Goal: Find contact information: Find contact information

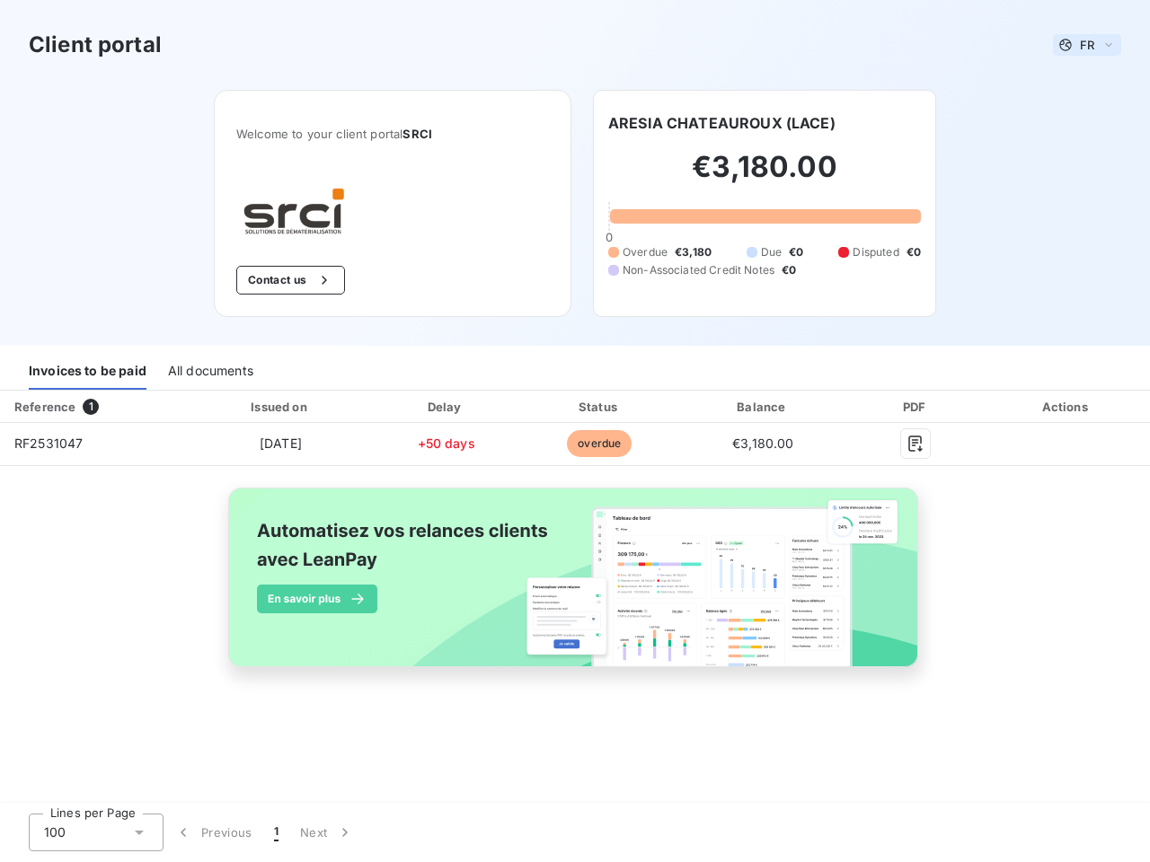
click at [1087, 45] on span "FR" at bounding box center [1087, 45] width 14 height 14
click at [288, 280] on button "Contact us" at bounding box center [290, 280] width 109 height 29
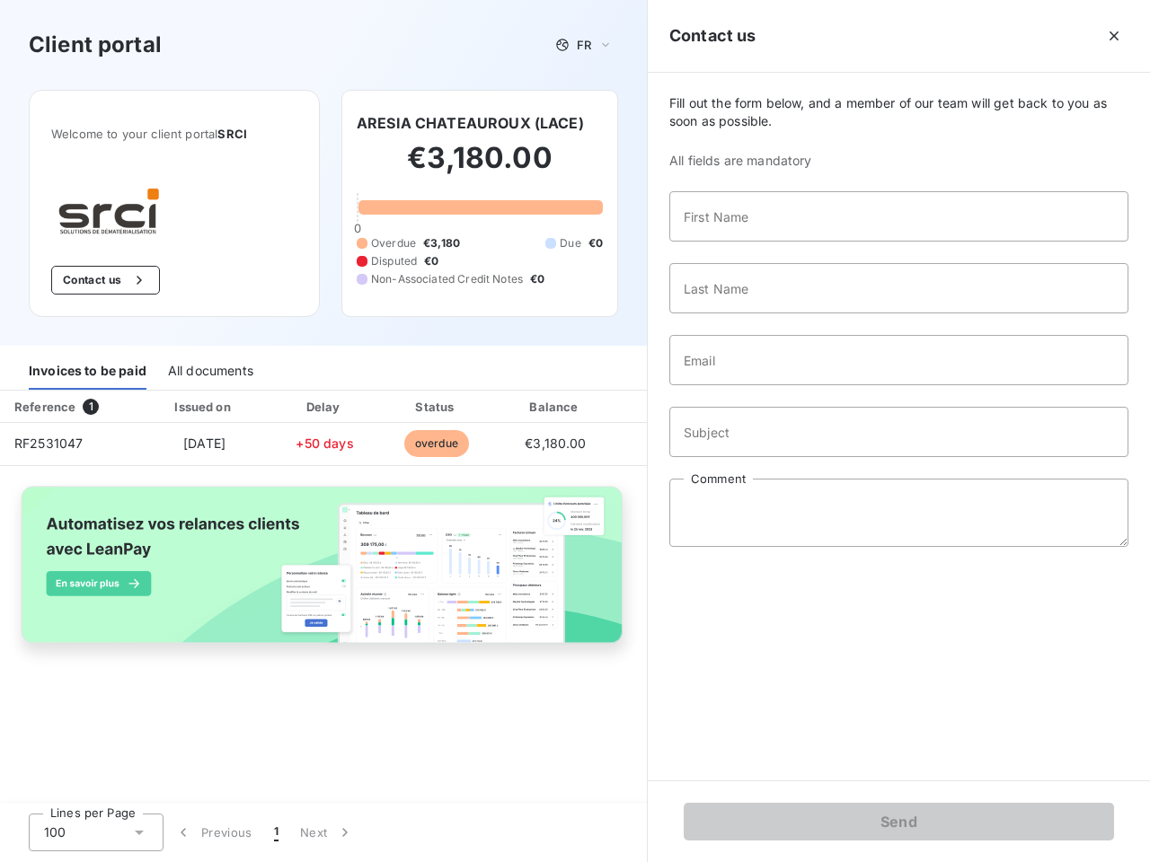
click at [721, 123] on span "Fill out the form below, and a member of our team will get back to you as soon …" at bounding box center [898, 112] width 459 height 36
